Goal: Task Accomplishment & Management: Manage account settings

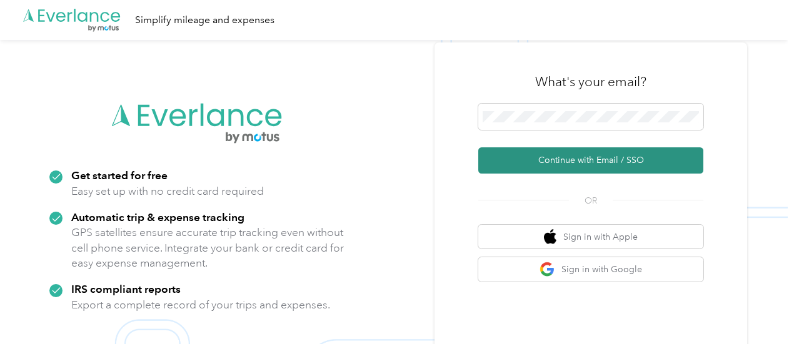
click at [564, 154] on button "Continue with Email / SSO" at bounding box center [590, 160] width 225 height 26
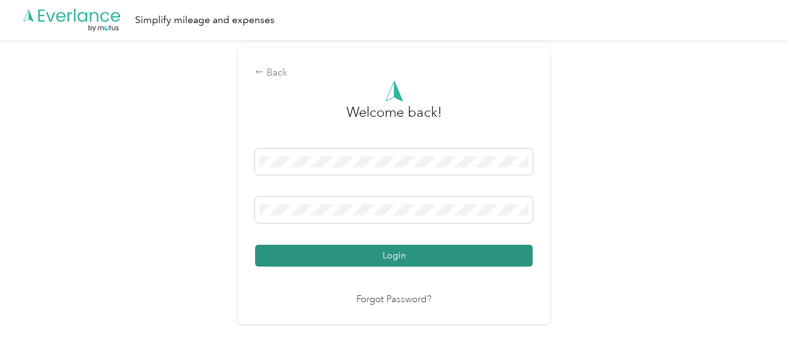
click at [408, 259] on button "Login" at bounding box center [393, 256] width 277 height 22
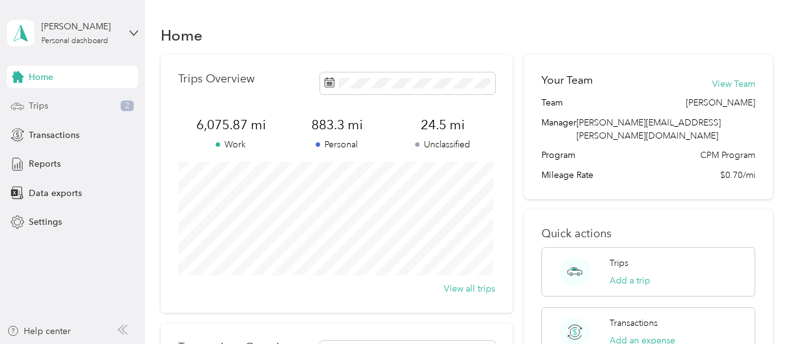
click at [92, 109] on div "Trips 2" at bounding box center [72, 106] width 131 height 22
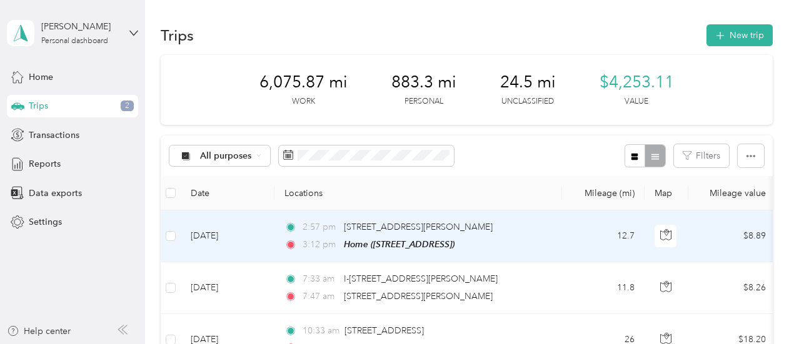
scroll to position [62, 0]
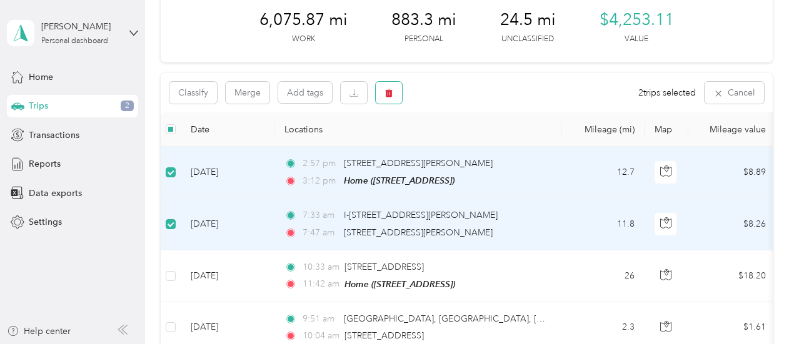
drag, startPoint x: 381, startPoint y: 93, endPoint x: 372, endPoint y: 102, distance: 12.8
click at [381, 92] on button "button" at bounding box center [389, 93] width 26 height 22
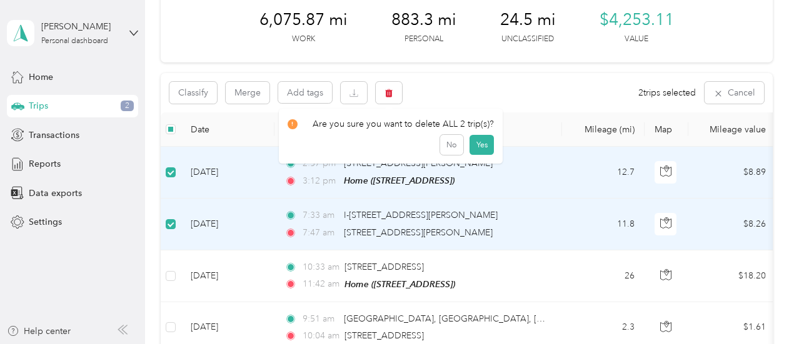
drag, startPoint x: 473, startPoint y: 141, endPoint x: 371, endPoint y: 142, distance: 101.9
click at [472, 142] on button "Yes" at bounding box center [481, 145] width 24 height 20
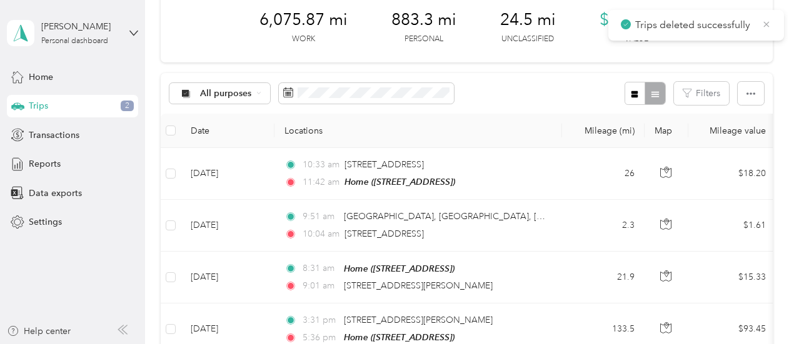
click at [766, 26] on icon at bounding box center [766, 24] width 10 height 11
click at [133, 36] on icon at bounding box center [133, 33] width 9 height 9
click at [48, 105] on div "Log out" at bounding box center [174, 103] width 316 height 22
